Goal: Transaction & Acquisition: Subscribe to service/newsletter

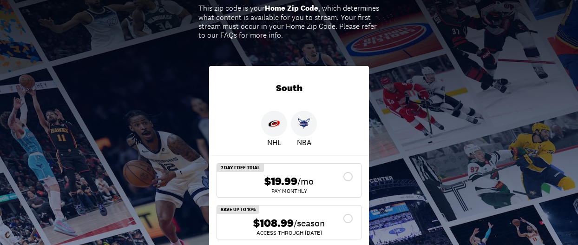
scroll to position [130, 0]
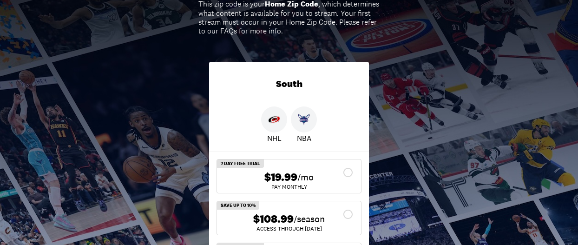
click at [279, 122] on img at bounding box center [274, 119] width 12 height 12
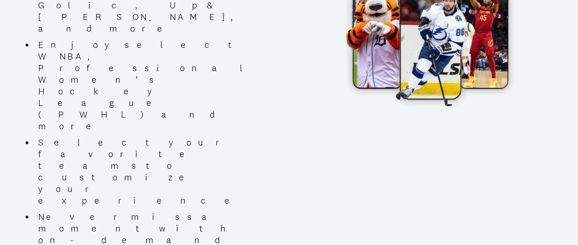
scroll to position [429, 0]
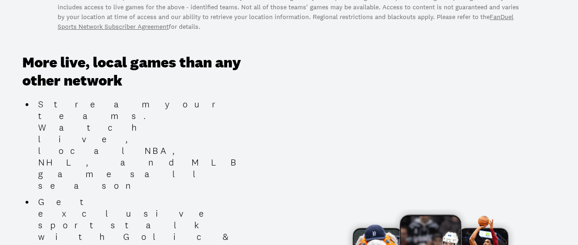
drag, startPoint x: 581, startPoint y: 35, endPoint x: 324, endPoint y: 61, distance: 258.5
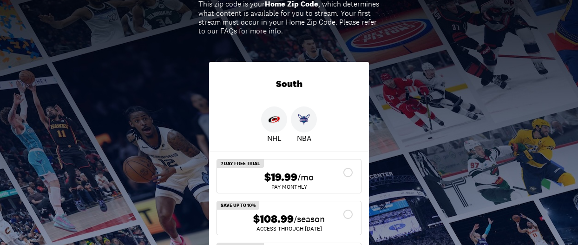
click at [310, 56] on div "South NHL NBA 7 Day Free Trial $19.99 /mo Pay Monthly Save Up To 10% $108.99 /s…" at bounding box center [289, 169] width 175 height 245
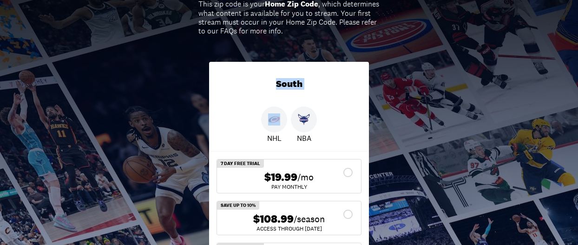
click at [310, 56] on div "South NHL NBA 7 Day Free Trial $19.99 /mo Pay Monthly Save Up To 10% $108.99 /s…" at bounding box center [289, 169] width 175 height 245
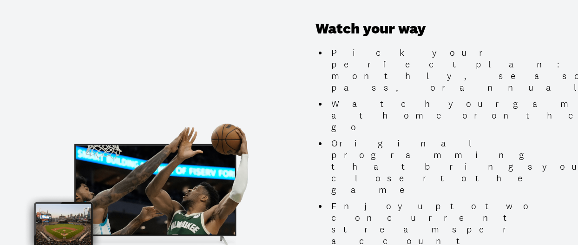
scroll to position [961, 0]
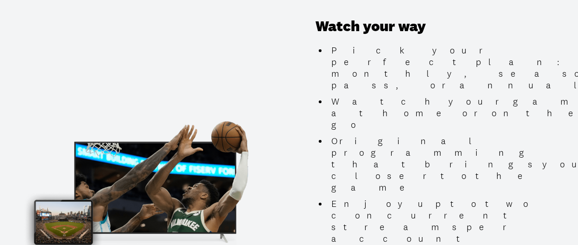
drag, startPoint x: 582, startPoint y: 144, endPoint x: 319, endPoint y: 208, distance: 270.4
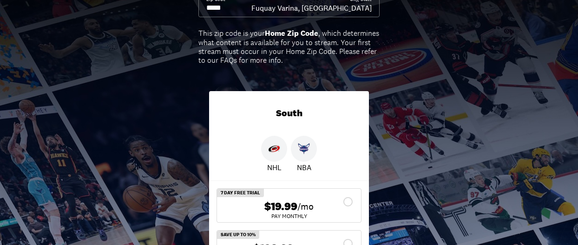
scroll to position [0, 0]
